Goal: Task Accomplishment & Management: Manage account settings

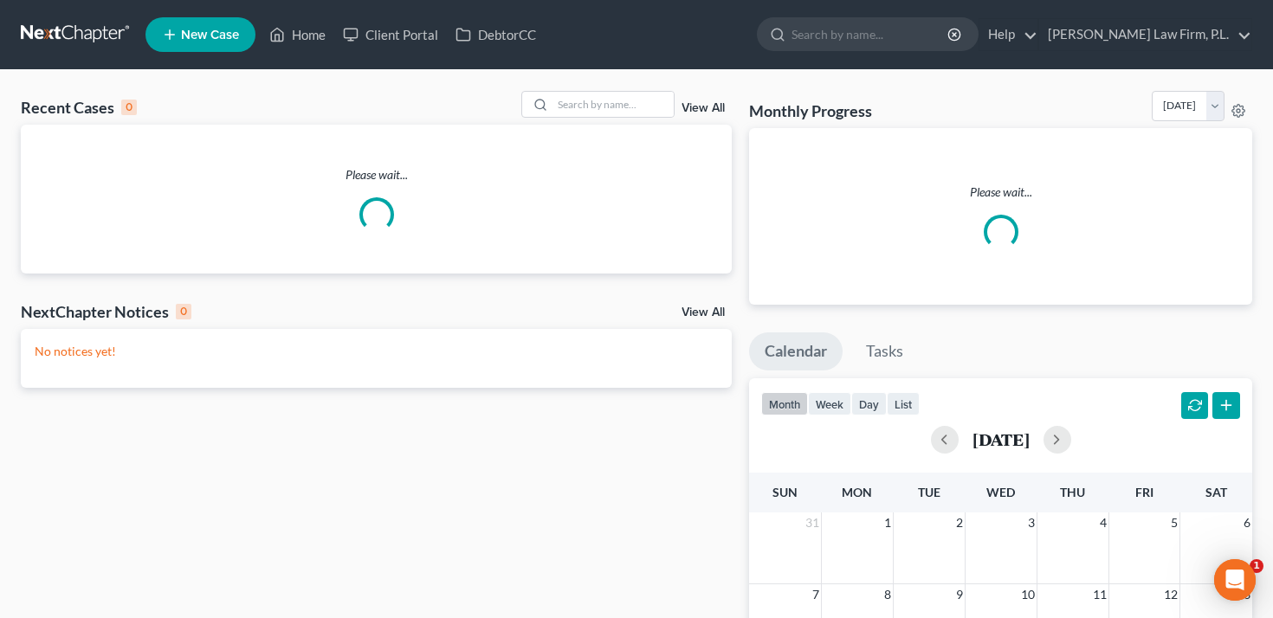
click at [1197, 18] on li "Martin Law Firm, P.L. Martin Law Firm, P.L. jonathan.bierfeld@martinlawfirm.com…" at bounding box center [1145, 34] width 214 height 33
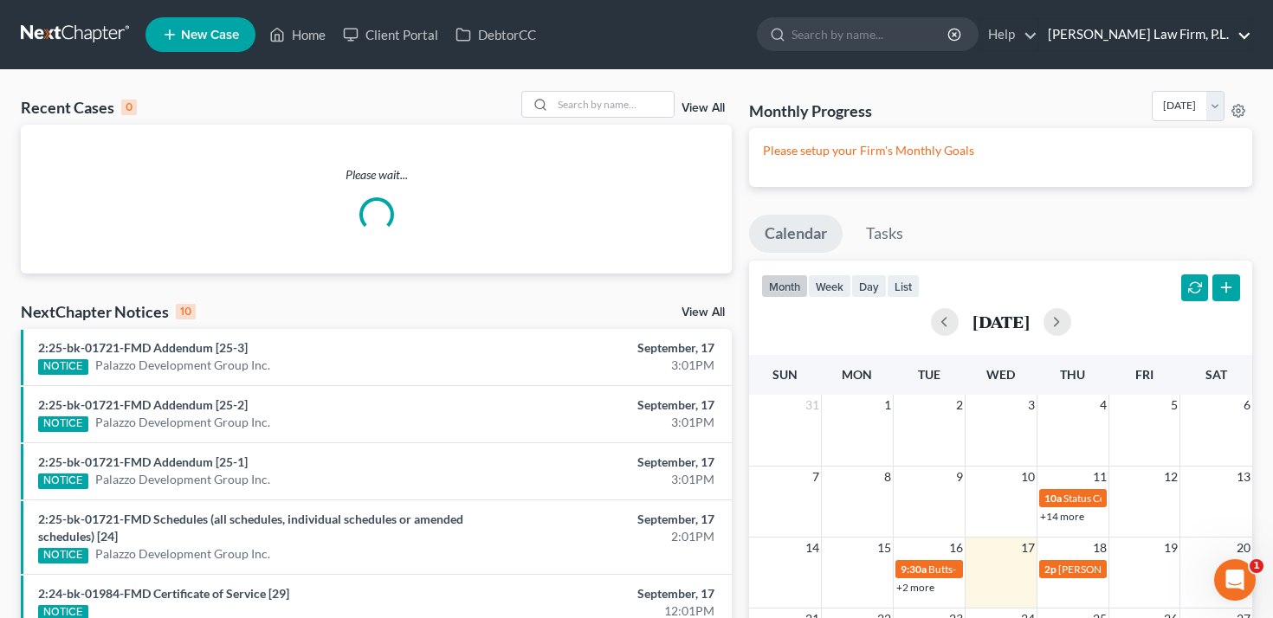
click at [1192, 28] on link "Martin Law Firm, P.L." at bounding box center [1145, 34] width 212 height 31
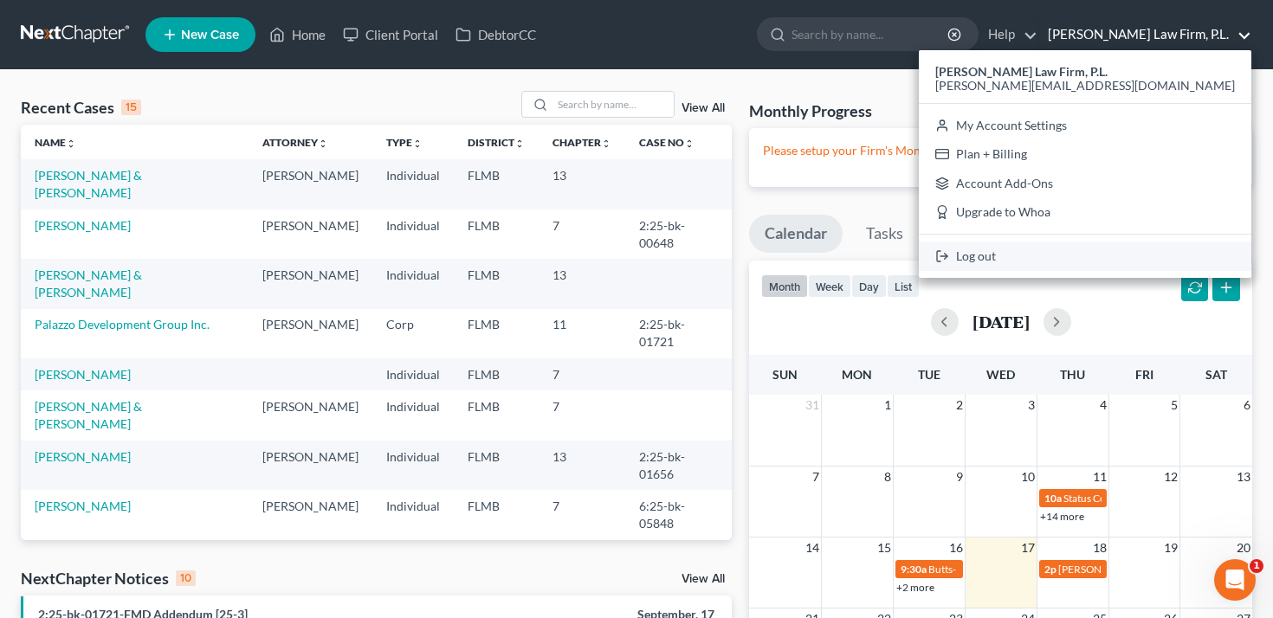
click at [1097, 248] on link "Log out" at bounding box center [1085, 256] width 333 height 29
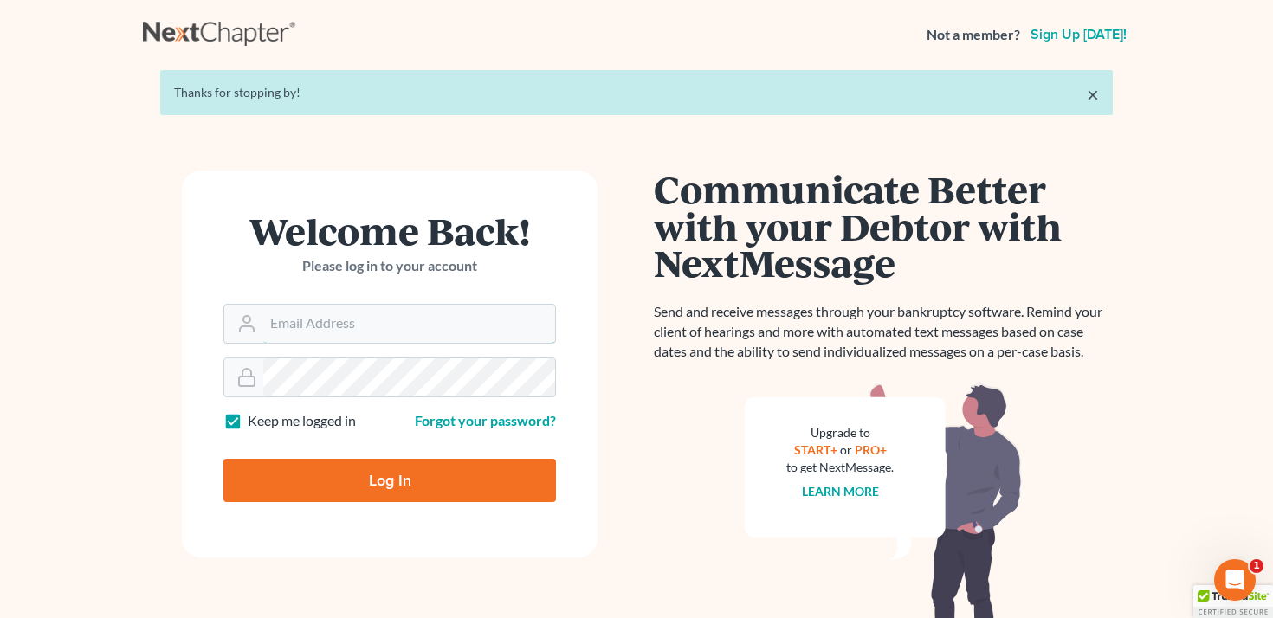
type input "[PERSON_NAME][EMAIL_ADDRESS][DOMAIN_NAME]"
click at [308, 471] on input "Log In" at bounding box center [389, 480] width 333 height 43
type input "Thinking..."
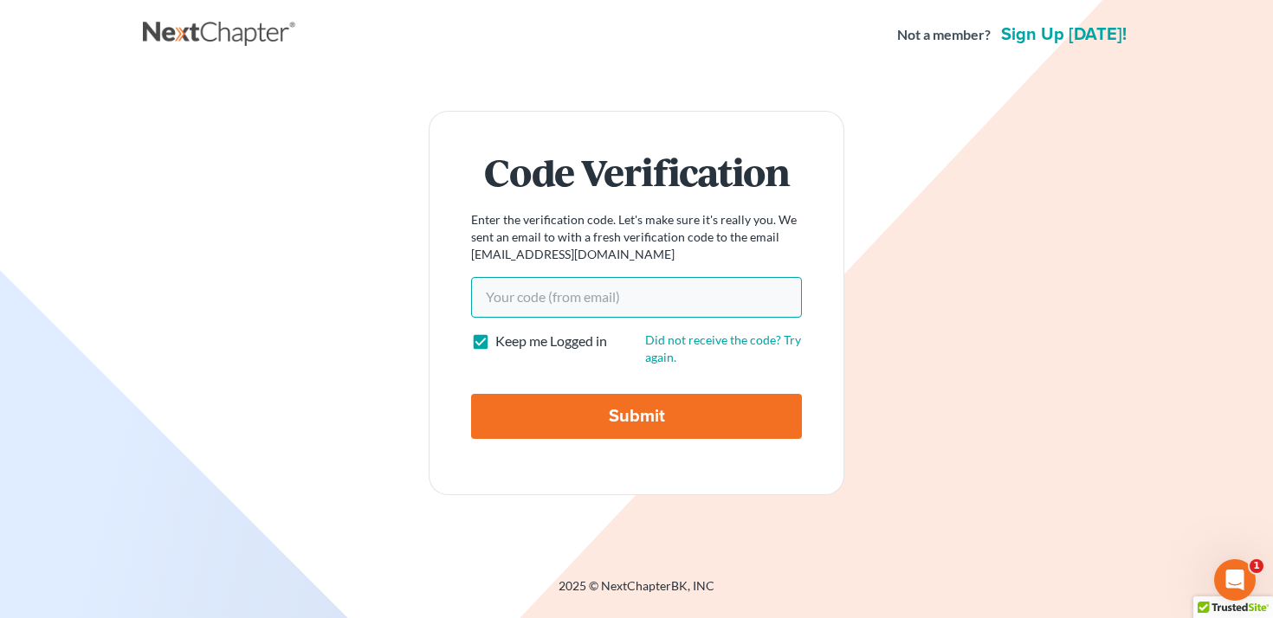
click at [510, 303] on input "Your code(from email)" at bounding box center [636, 297] width 331 height 40
paste input "bbda5d"
type input "bbda5d"
click at [550, 419] on input "Submit" at bounding box center [636, 416] width 331 height 45
type input "Thinking..."
